Goal: Navigation & Orientation: Go to known website

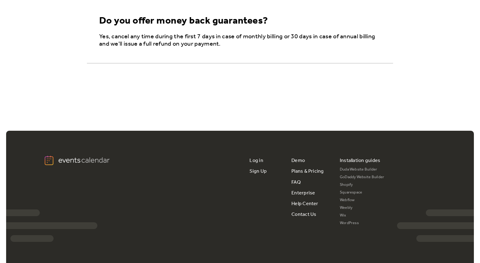
scroll to position [588, 0]
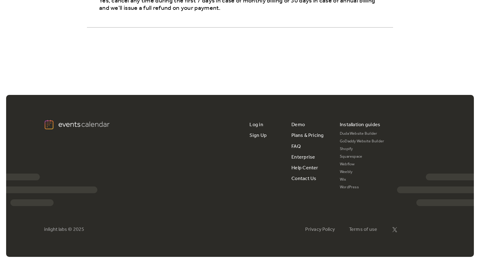
click at [351, 188] on link "WordPress" at bounding box center [362, 188] width 45 height 8
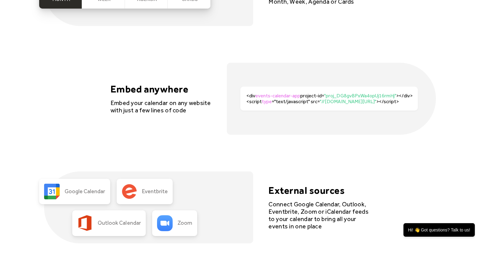
scroll to position [1274, 0]
